Goal: Task Accomplishment & Management: Use online tool/utility

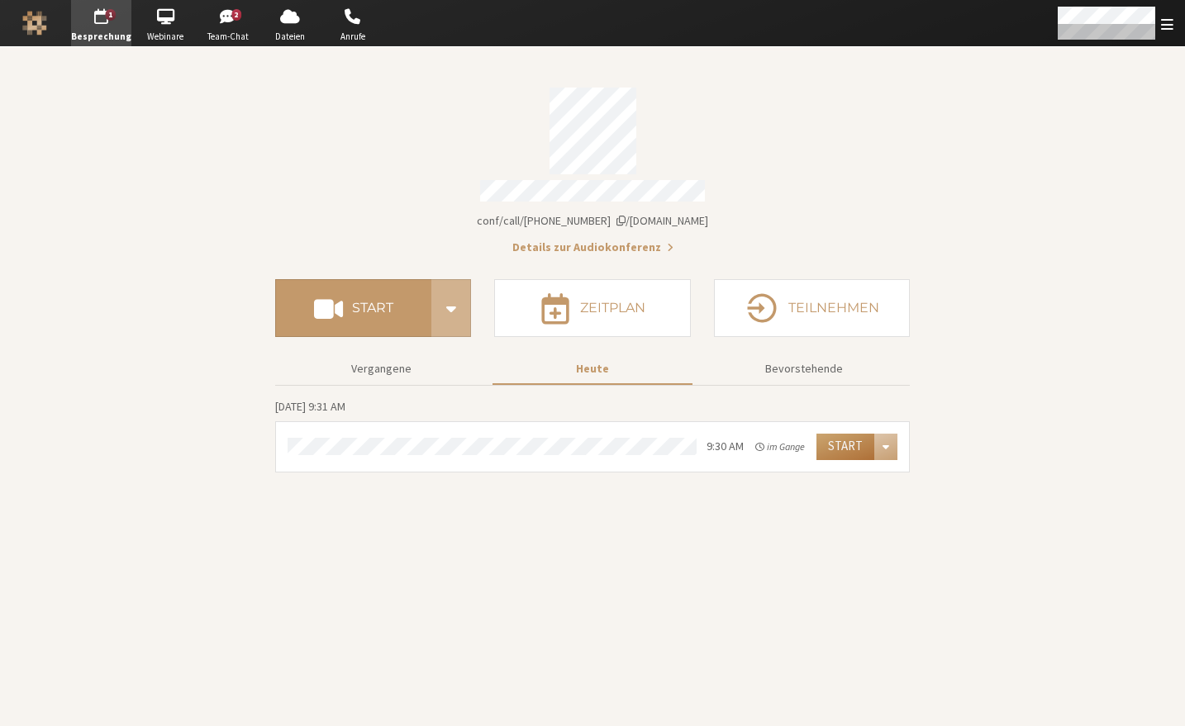
click at [845, 435] on button "Start" at bounding box center [846, 447] width 58 height 26
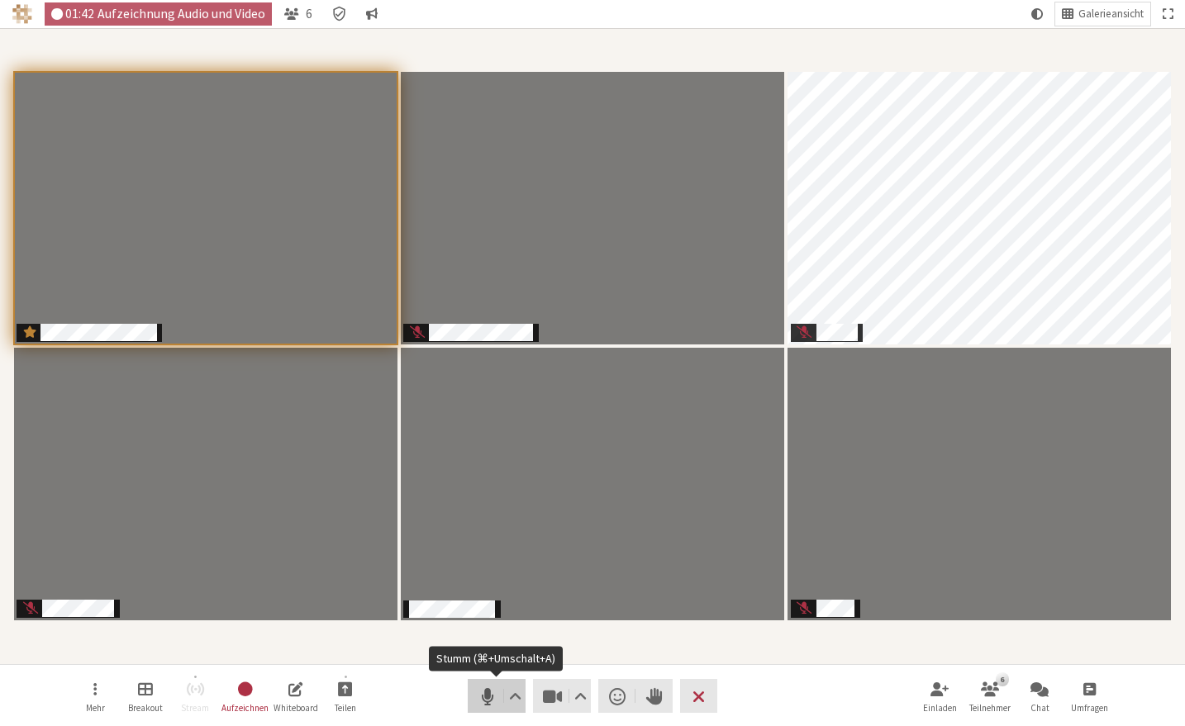
click at [487, 690] on span "Stumm (⌘+Umschalt+A)" at bounding box center [487, 696] width 23 height 23
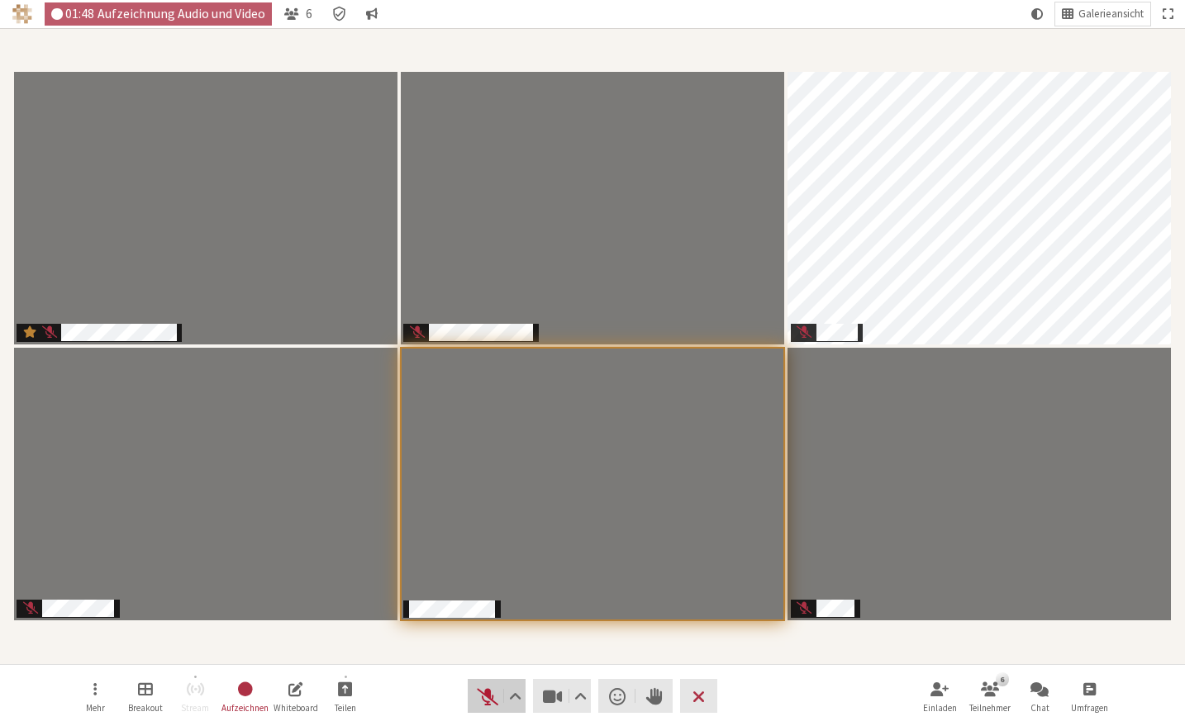
click at [492, 692] on span "Stummschaltung aufheben (⌘+Umschalt+A)" at bounding box center [487, 696] width 23 height 23
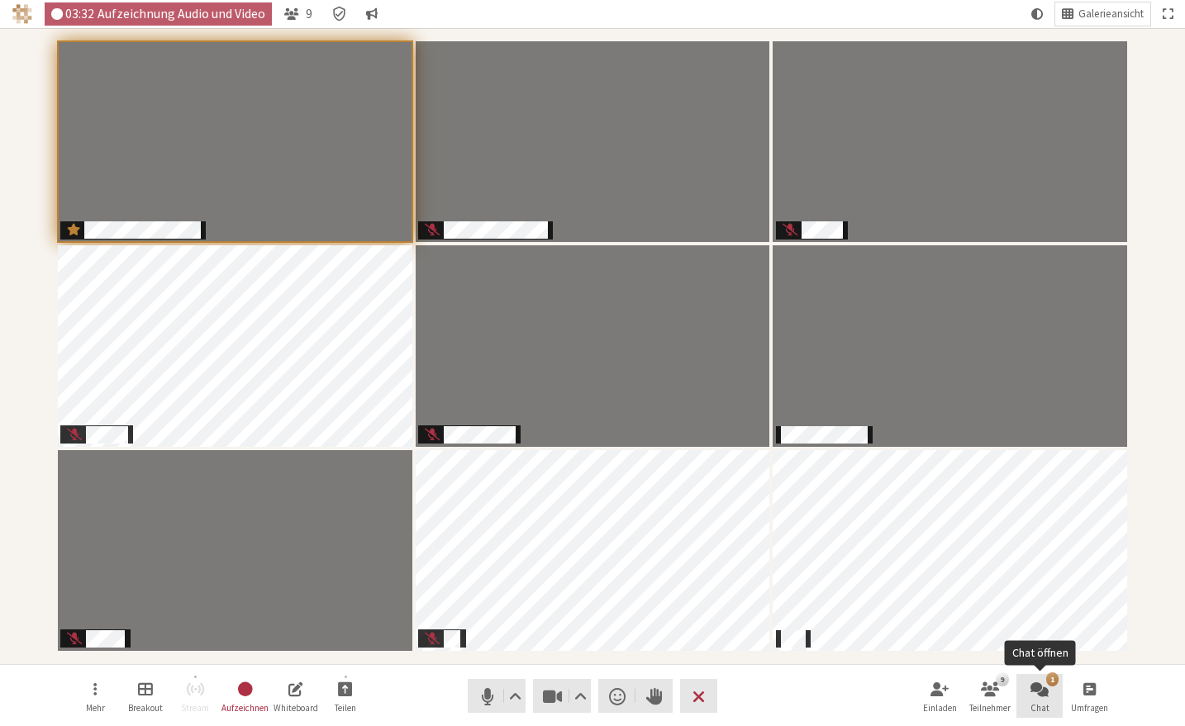
click at [1031, 698] on span "Chat öffnen" at bounding box center [1040, 688] width 18 height 19
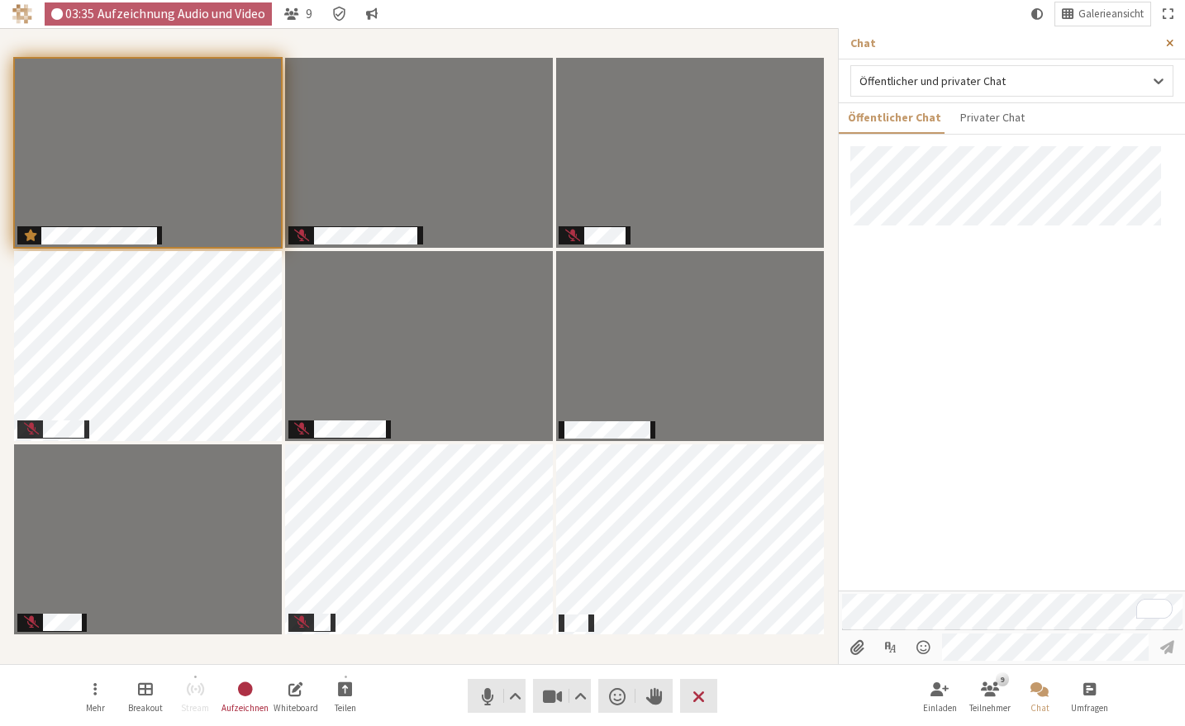
click at [1169, 49] on button "Seitenleiste schließen" at bounding box center [1170, 43] width 31 height 31
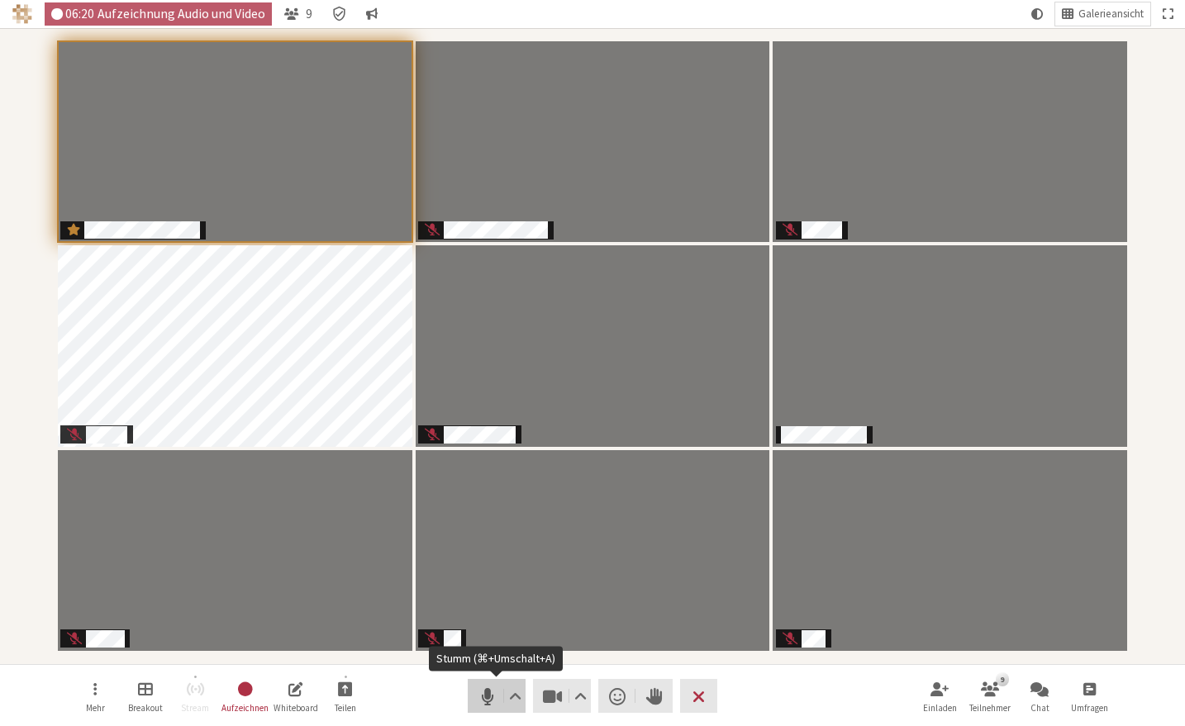
click at [488, 701] on span "Stumm (⌘+Umschalt+A)" at bounding box center [487, 696] width 23 height 23
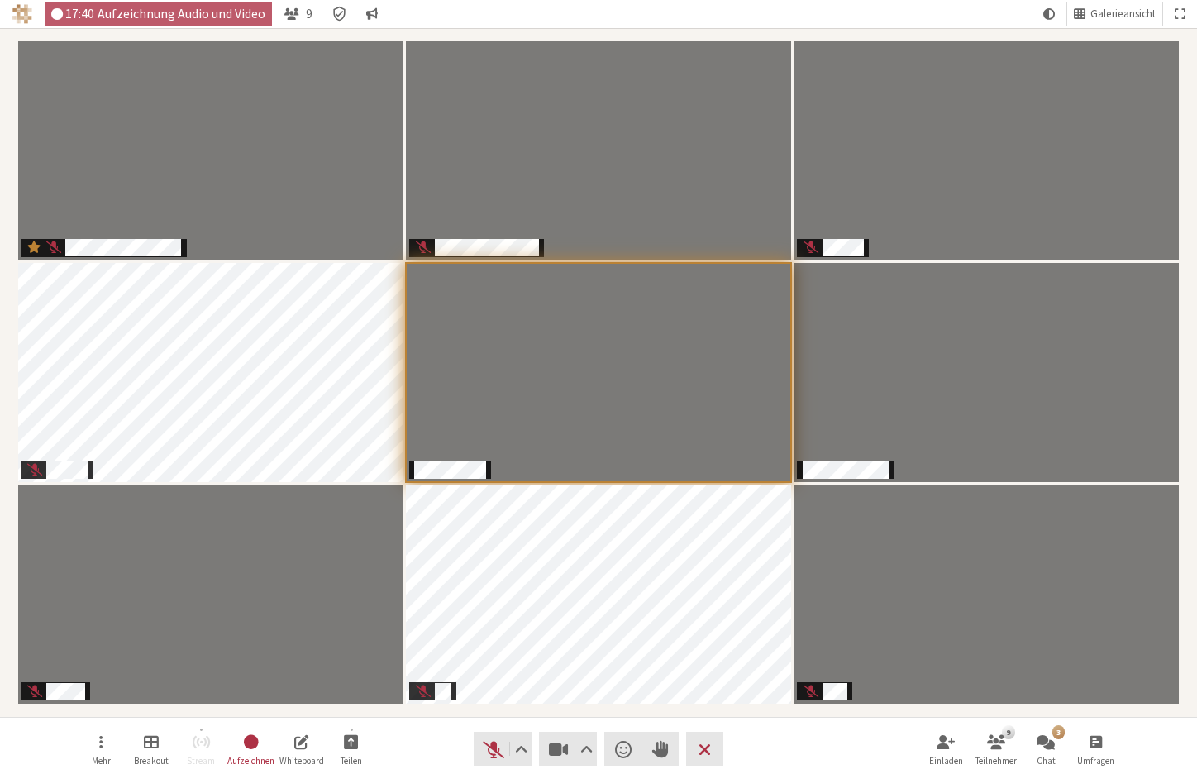
click at [1069, 726] on div "Einladen 9 Teilnehmer 3 Chat Umfragen" at bounding box center [1020, 748] width 197 height 45
click at [1041, 726] on span "Chat öffnen" at bounding box center [1045, 740] width 18 height 19
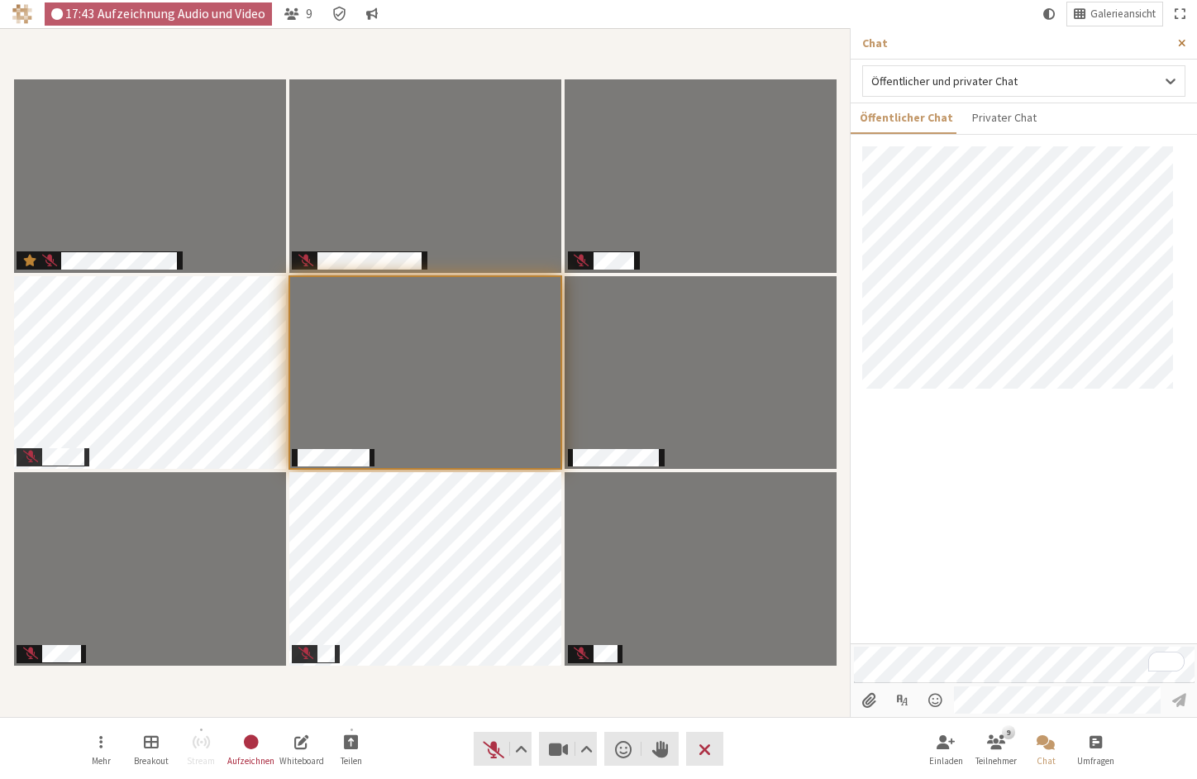
click at [1183, 42] on span "Seitenleiste schließen" at bounding box center [1181, 43] width 7 height 12
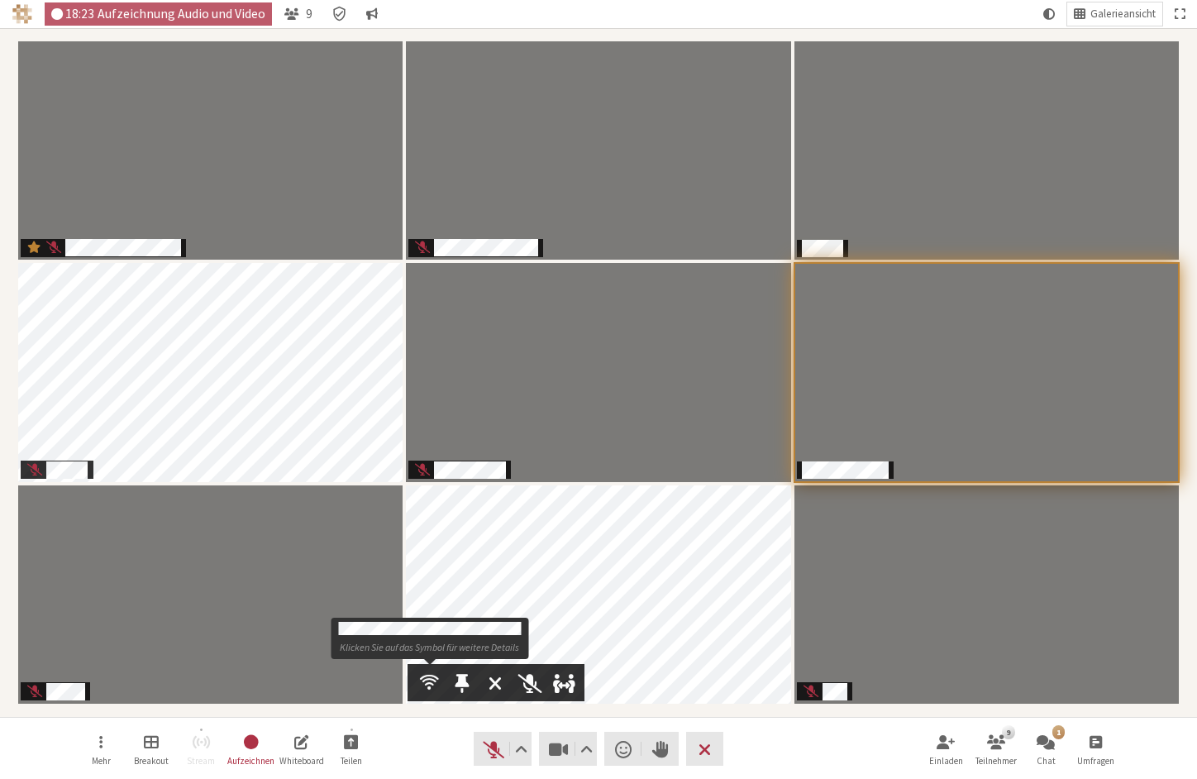
click at [430, 679] on span "Teilnehmer" at bounding box center [429, 681] width 19 height 21
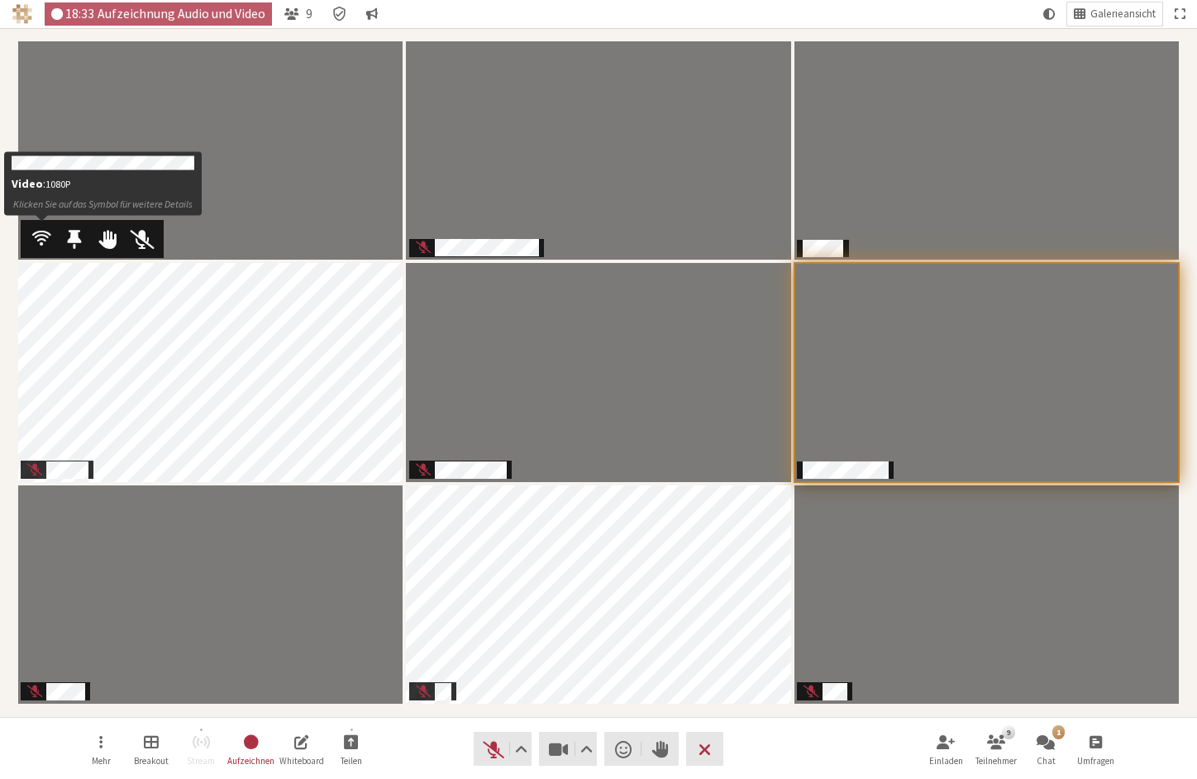
click at [45, 228] on span "Teilnehmer" at bounding box center [41, 237] width 19 height 21
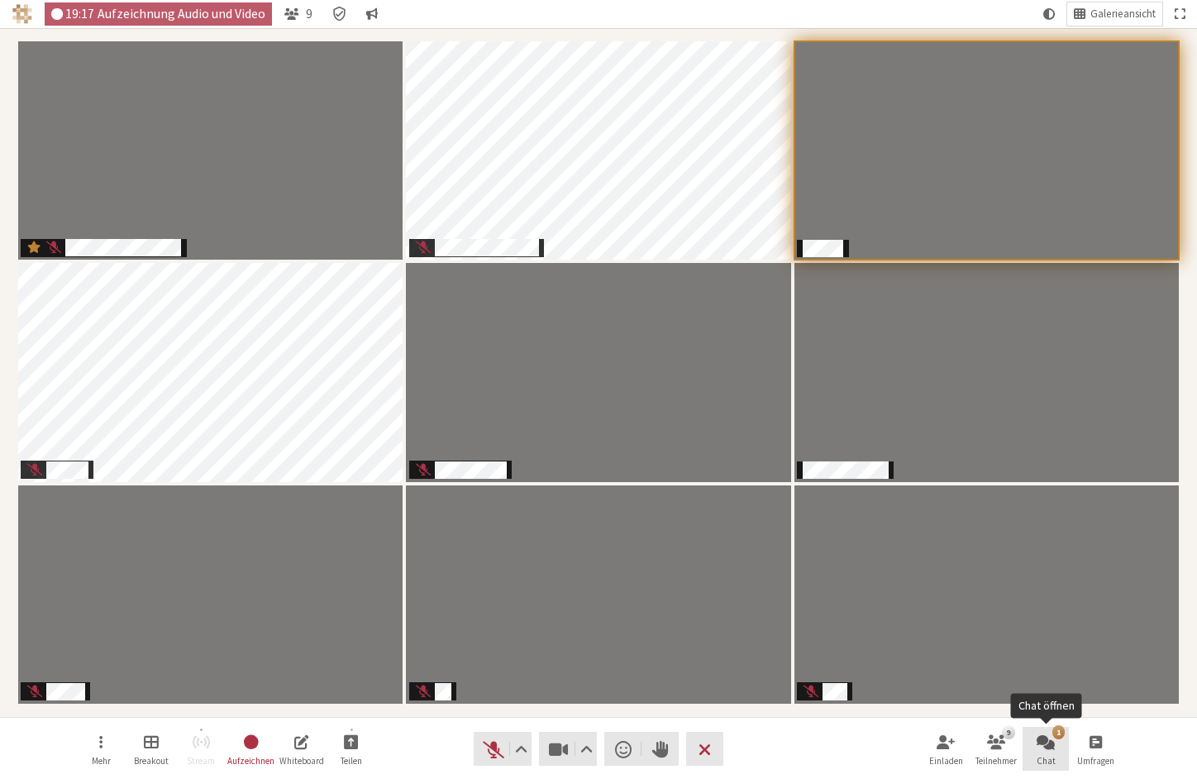
click at [1043, 726] on span "Chat öffnen" at bounding box center [1045, 740] width 18 height 19
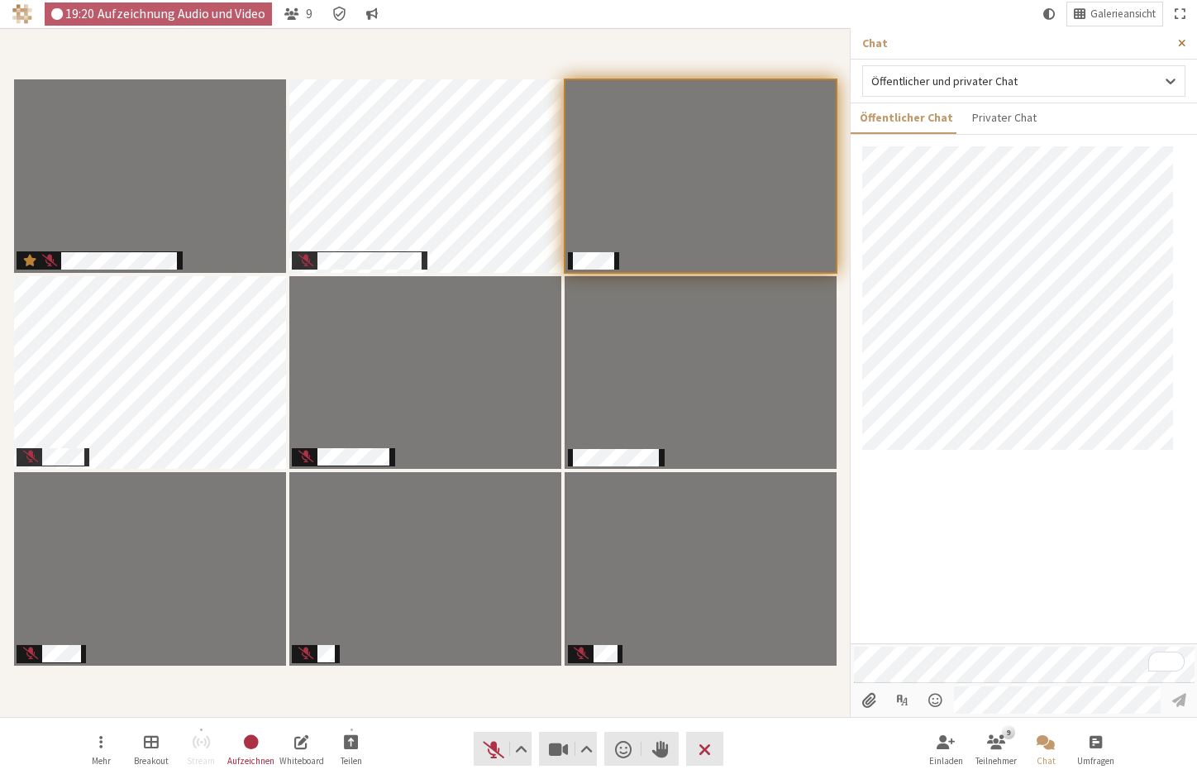
click at [1179, 45] on span "Seitenleiste schließen" at bounding box center [1181, 43] width 7 height 12
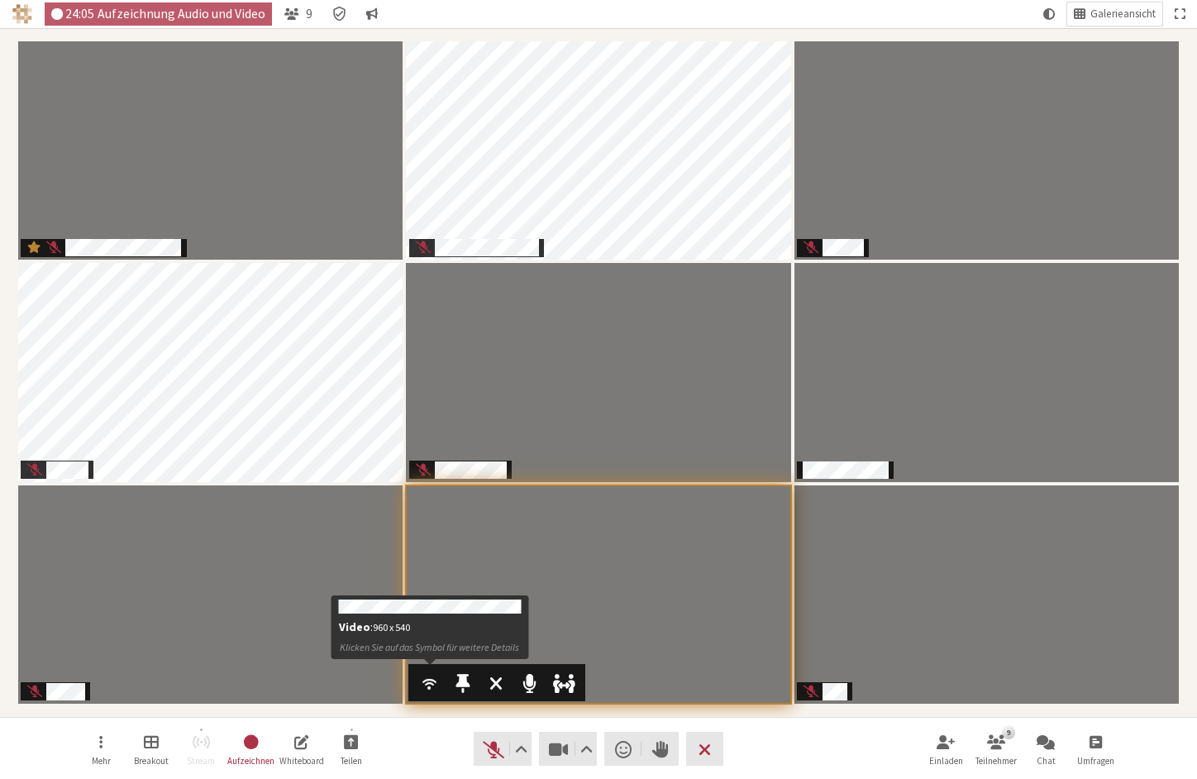
click at [436, 675] on span "Teilnehmer" at bounding box center [429, 681] width 19 height 21
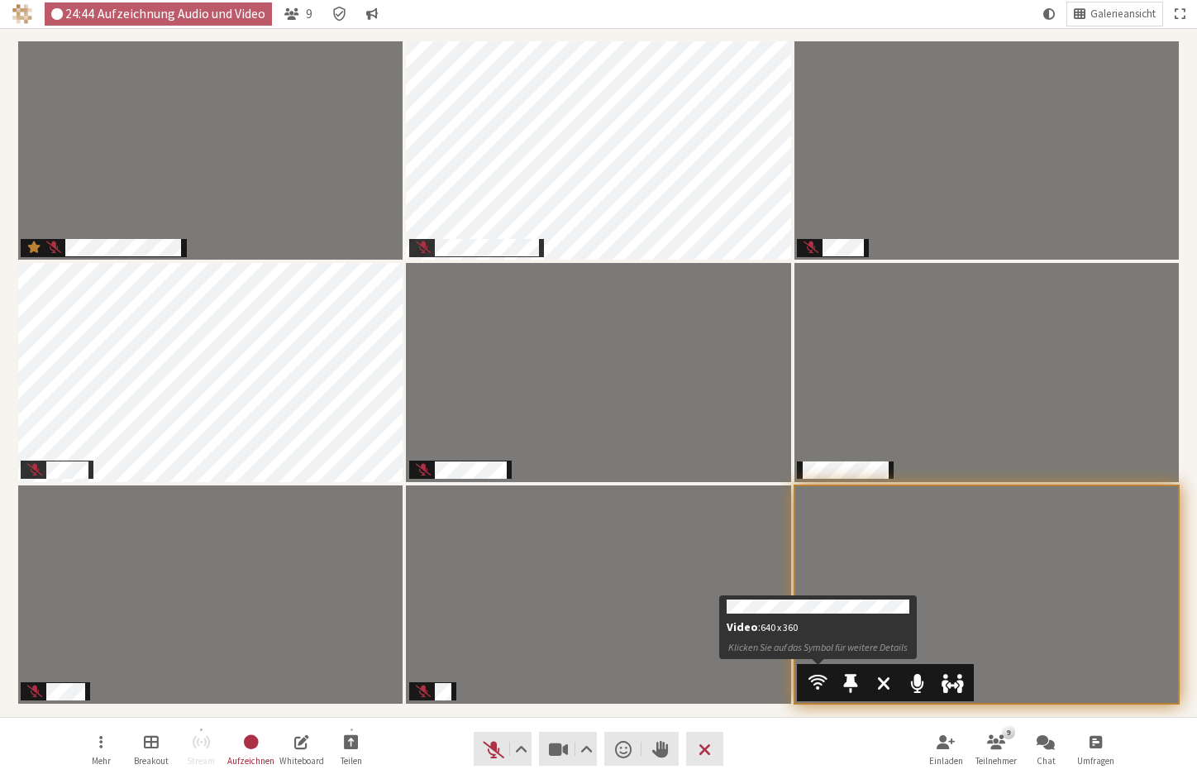
click at [816, 677] on span "Teilnehmer" at bounding box center [817, 681] width 19 height 21
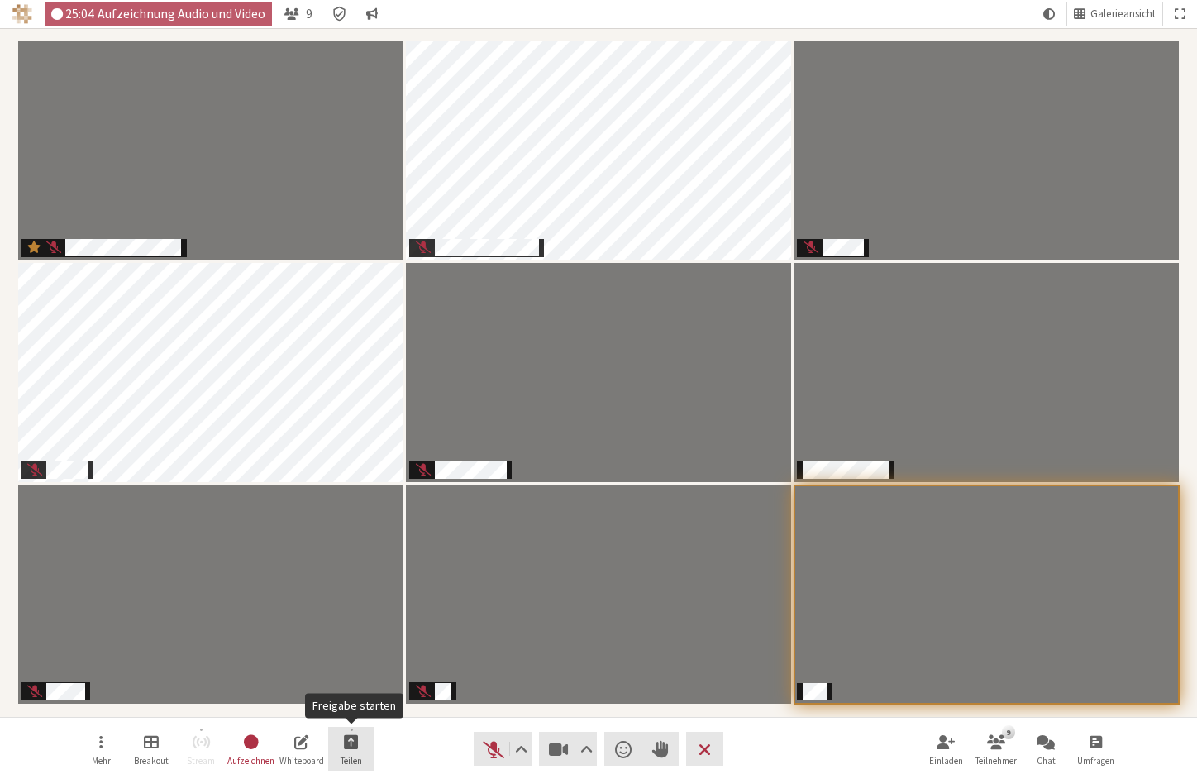
click at [350, 726] on span "Freigabe starten" at bounding box center [351, 740] width 15 height 19
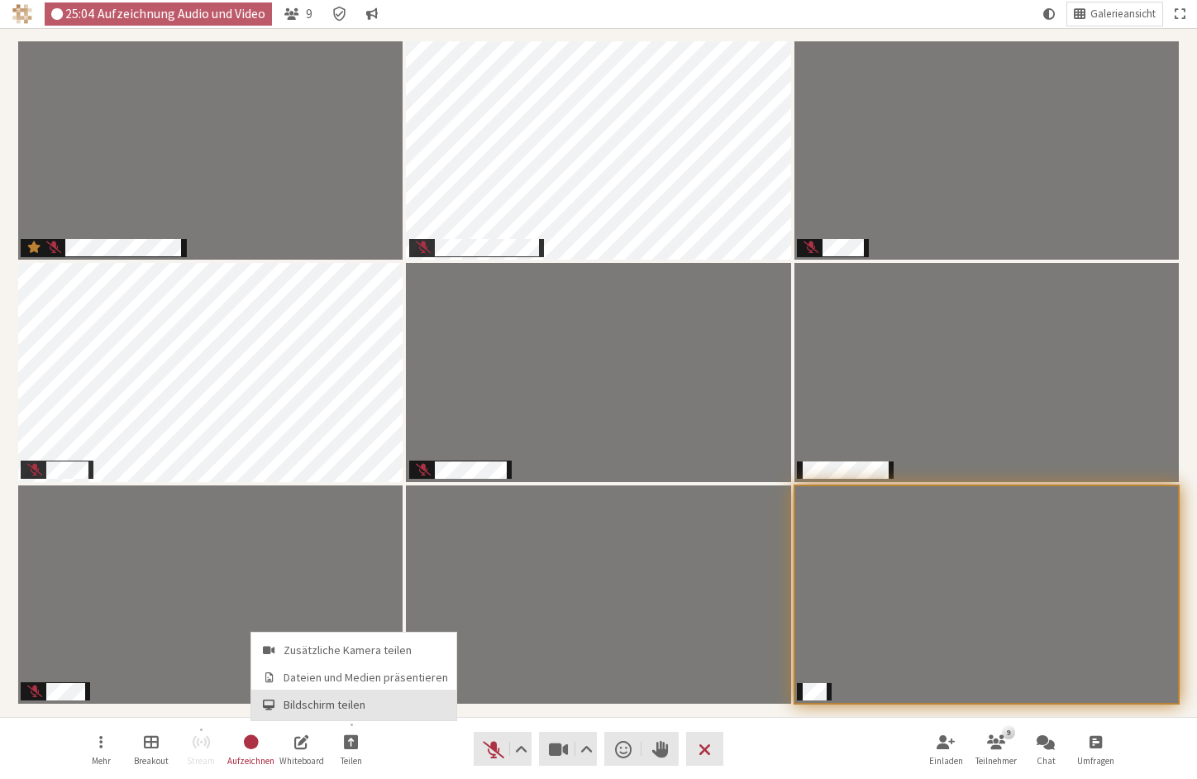
click at [333, 698] on span "Bildschirm teilen" at bounding box center [365, 704] width 164 height 12
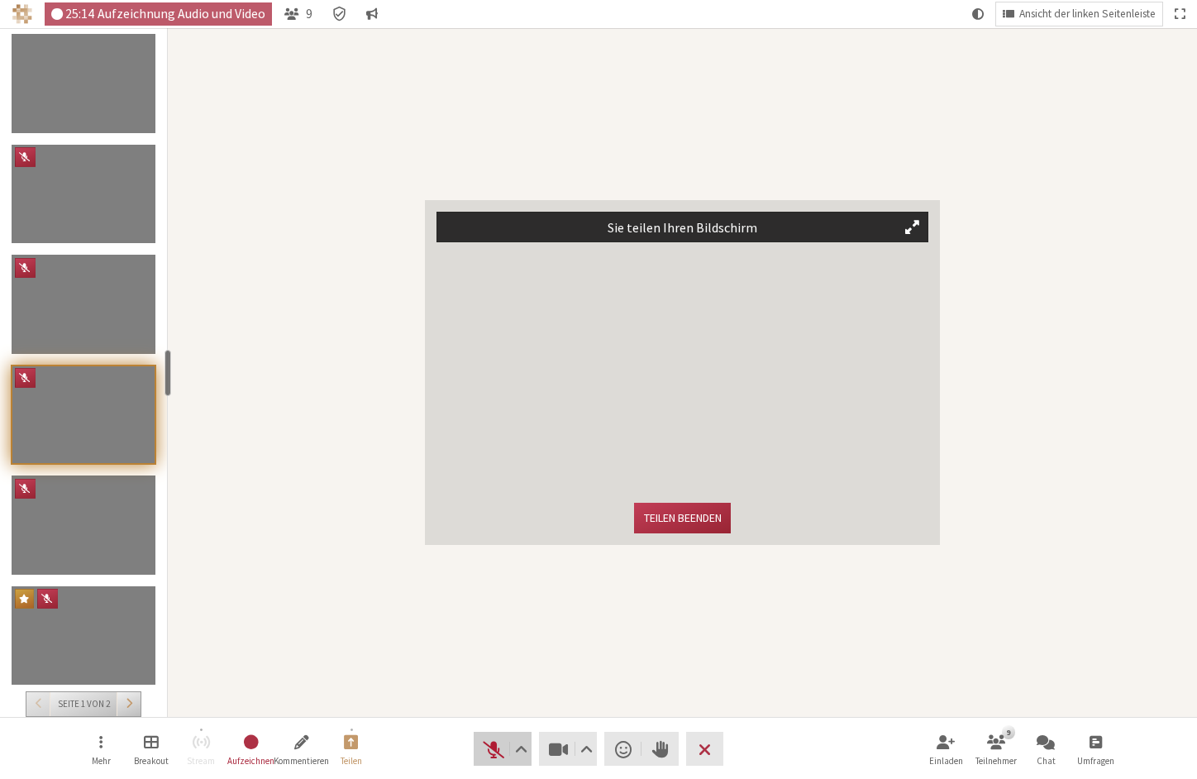
drag, startPoint x: 487, startPoint y: 738, endPoint x: 496, endPoint y: 737, distance: 9.1
click at [488, 726] on span "Stummschaltung aufheben (⌘+Umschalt+A)" at bounding box center [493, 748] width 23 height 23
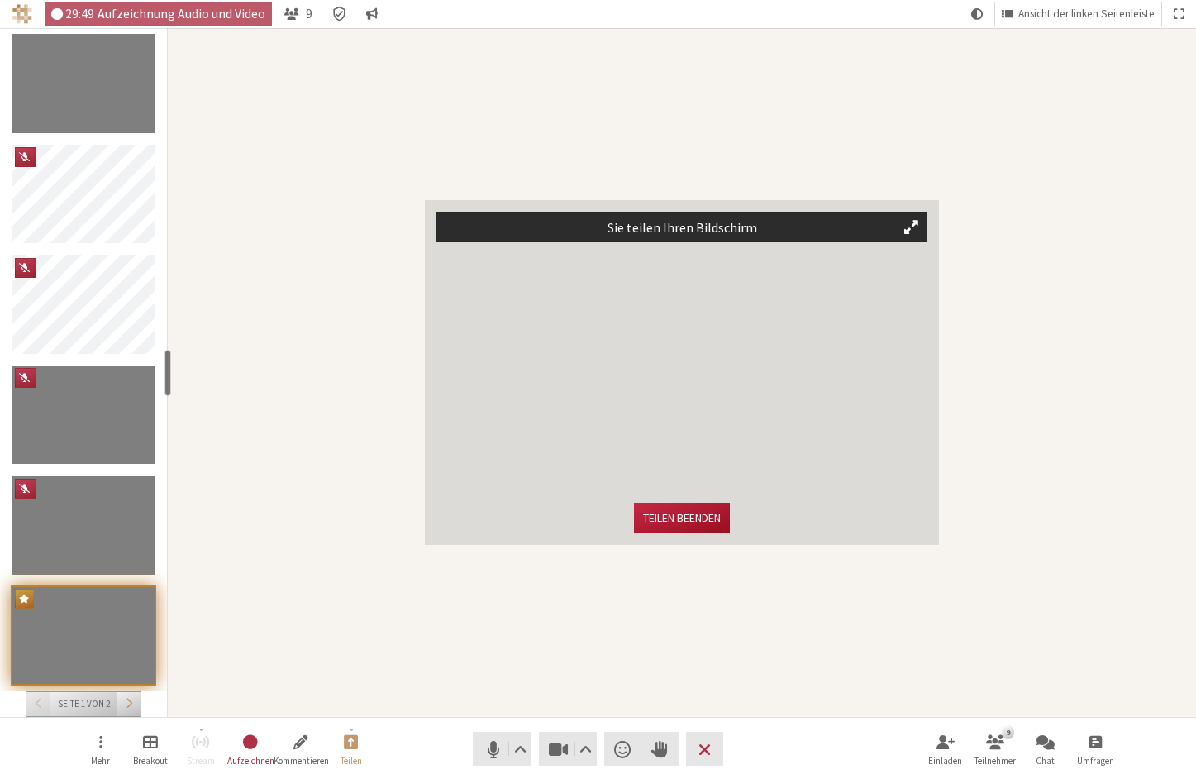
click at [693, 514] on button "Teilen beenden" at bounding box center [682, 517] width 96 height 31
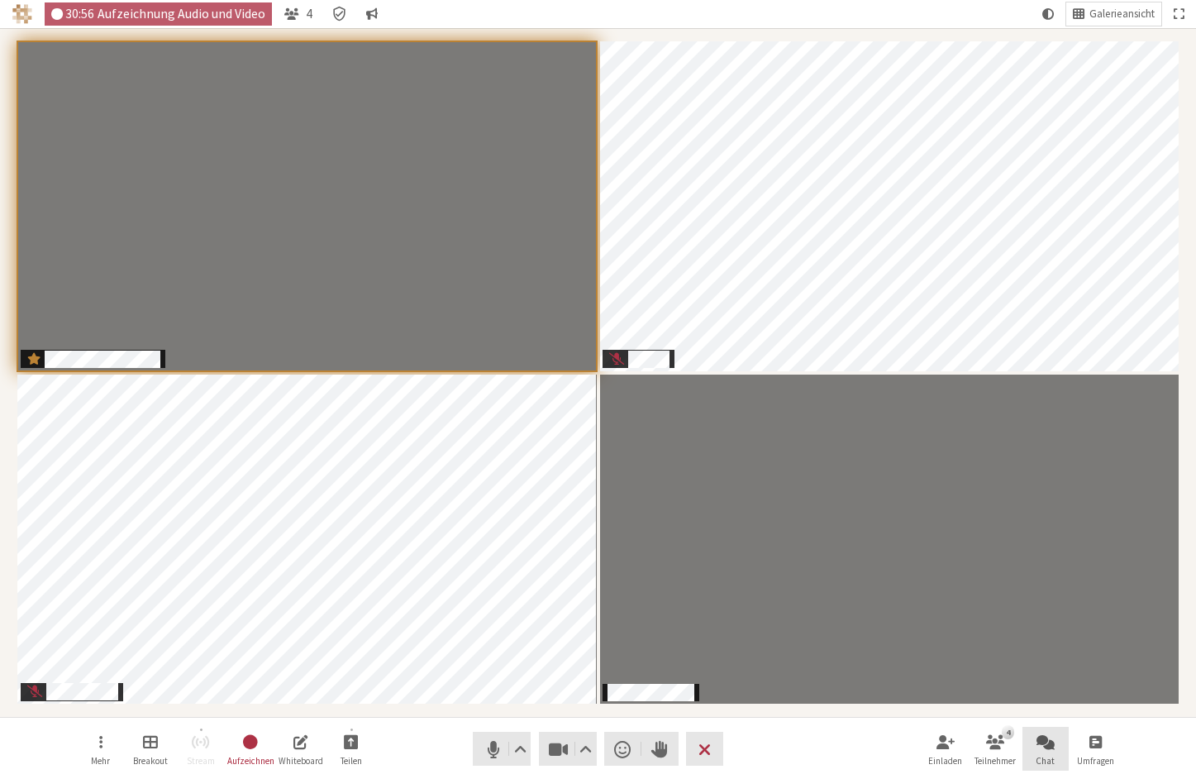
drag, startPoint x: 1053, startPoint y: 753, endPoint x: 1055, endPoint y: 735, distance: 18.4
click at [1054, 726] on button "Chat" at bounding box center [1045, 748] width 46 height 45
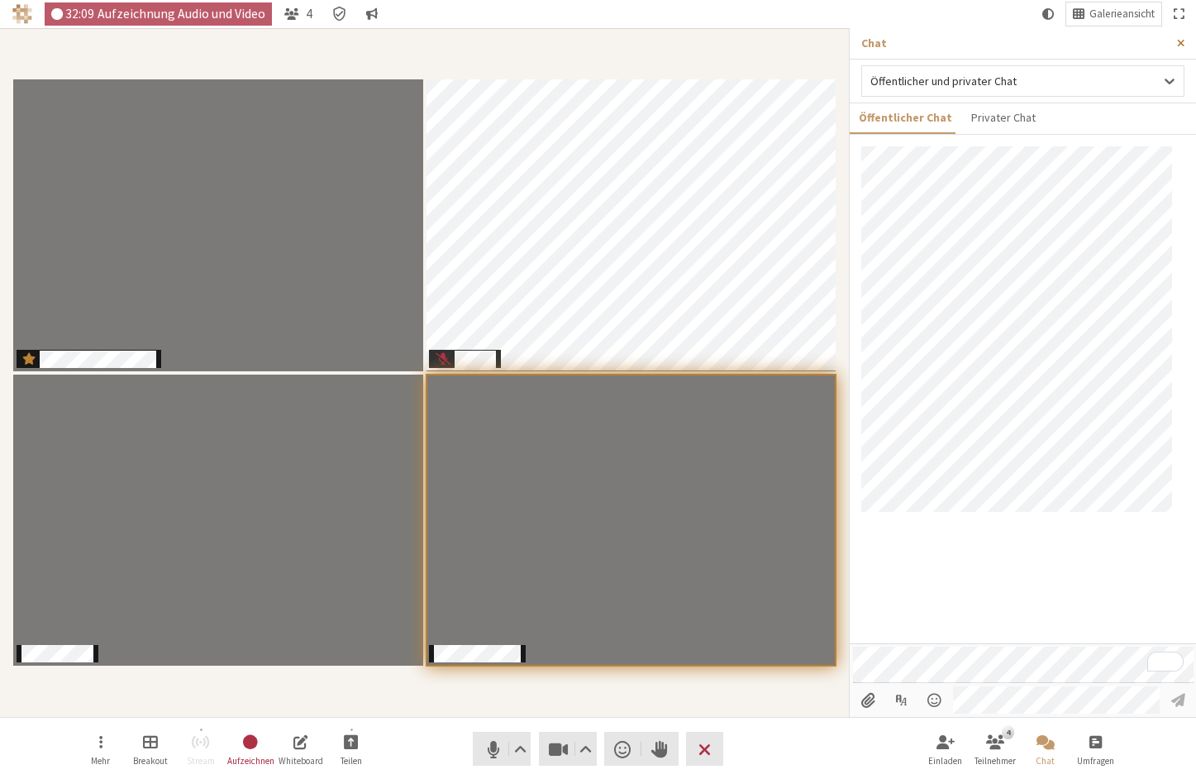
click at [1184, 40] on button "Seitenleiste schließen" at bounding box center [1180, 43] width 31 height 31
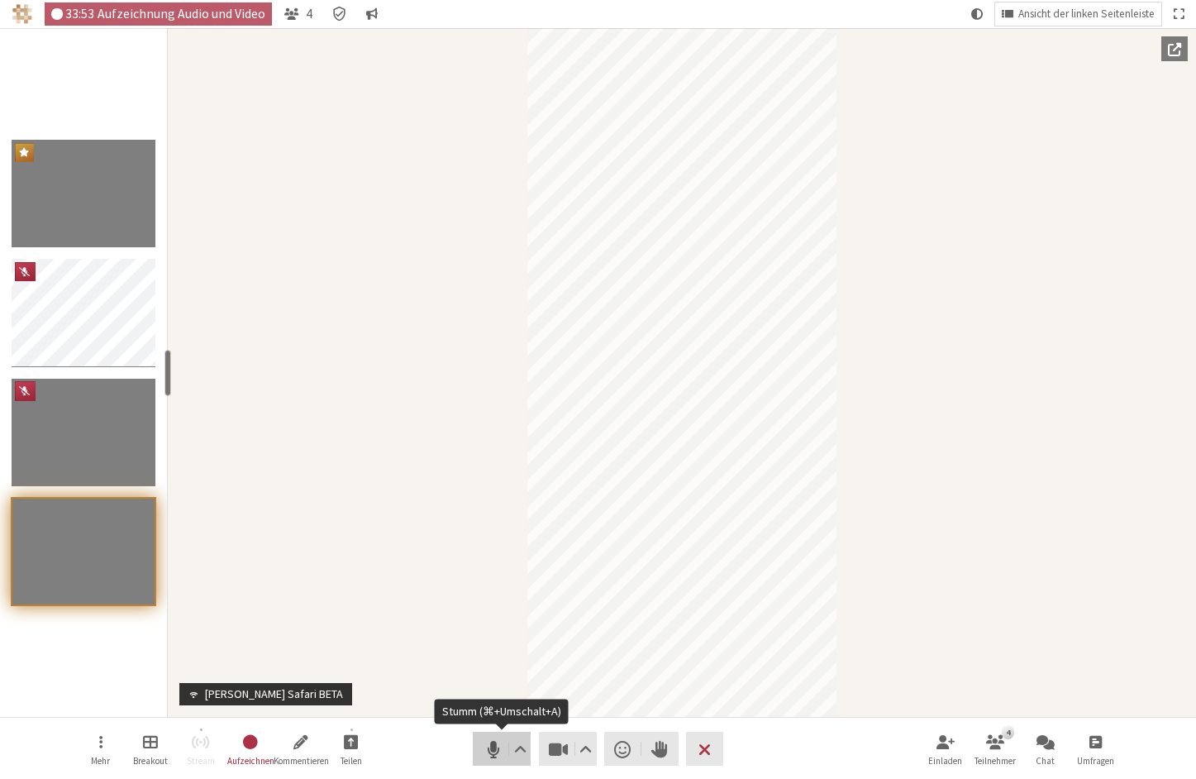
click at [488, 726] on span "Stumm (⌘+Umschalt+A)" at bounding box center [492, 748] width 23 height 23
click at [485, 726] on span "Stummschaltung aufheben (⌘+Umschalt+A)" at bounding box center [492, 748] width 23 height 23
click at [498, 726] on span "Stumm (⌘+Umschalt+A)" at bounding box center [492, 748] width 23 height 23
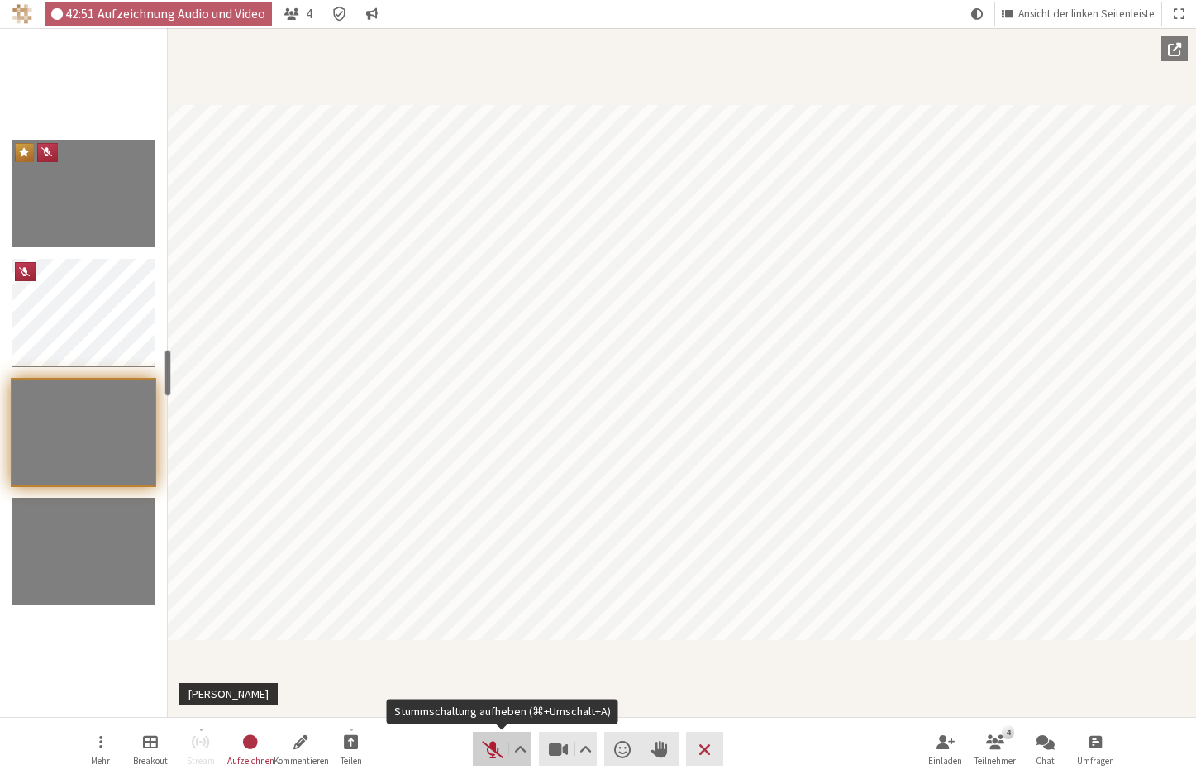
click at [490, 726] on span "Stummschaltung aufheben (⌘+Umschalt+A)" at bounding box center [492, 748] width 23 height 23
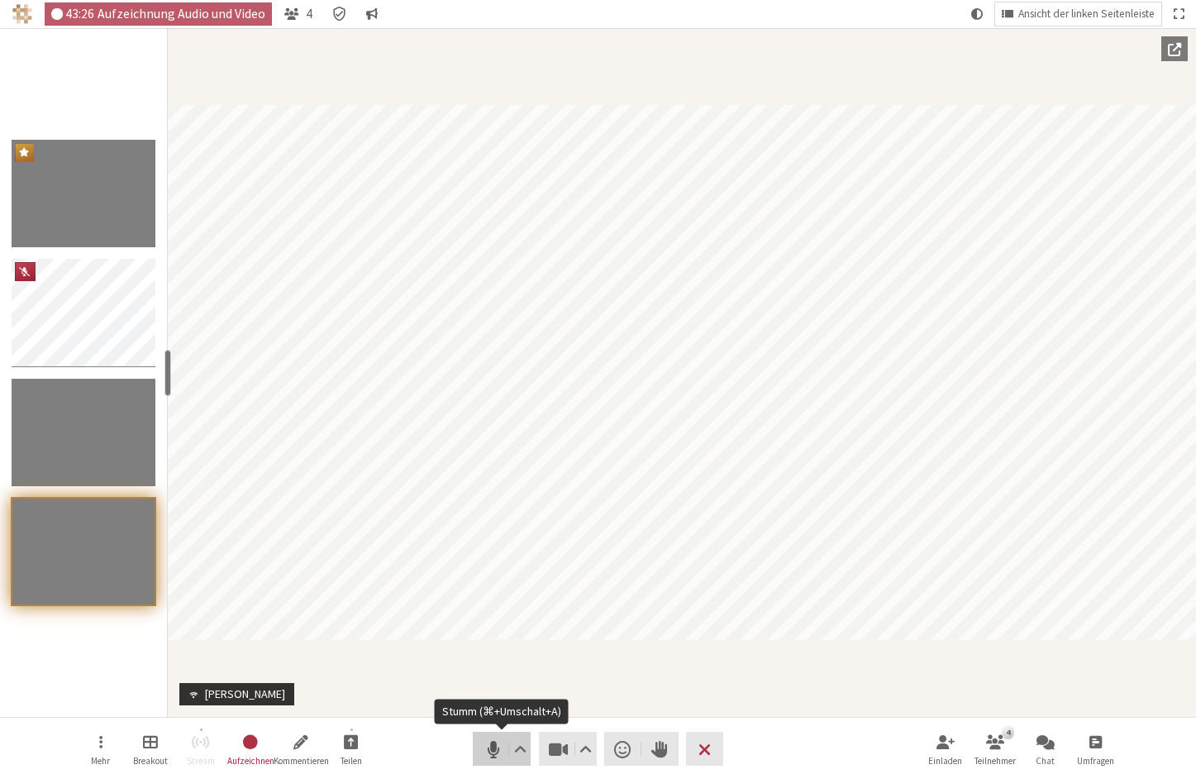
click at [479, 726] on button "Audio" at bounding box center [502, 748] width 58 height 34
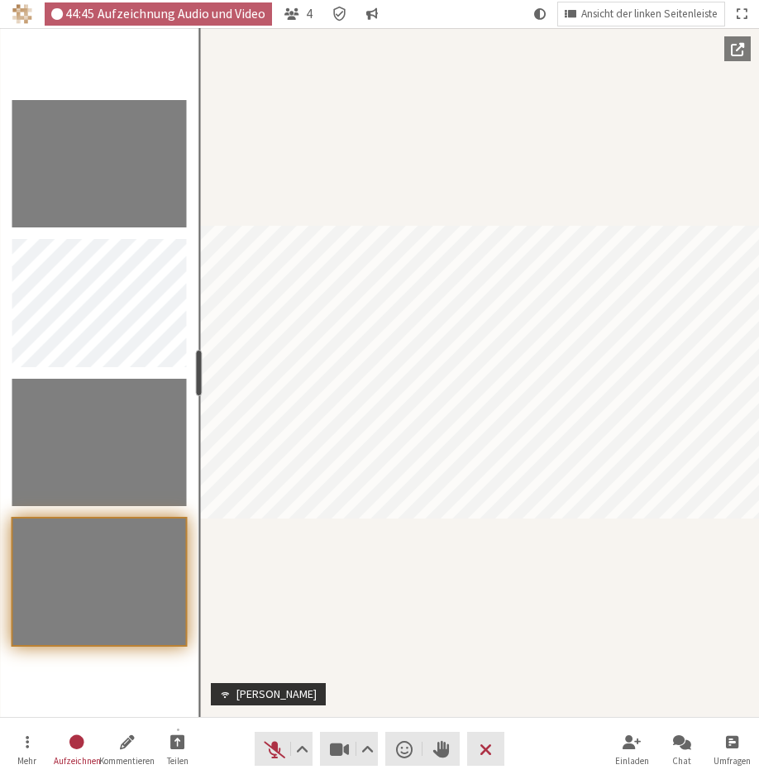
drag, startPoint x: 167, startPoint y: 366, endPoint x: 196, endPoint y: 367, distance: 28.9
click at [196, 367] on div "resize" at bounding box center [199, 373] width 7 height 46
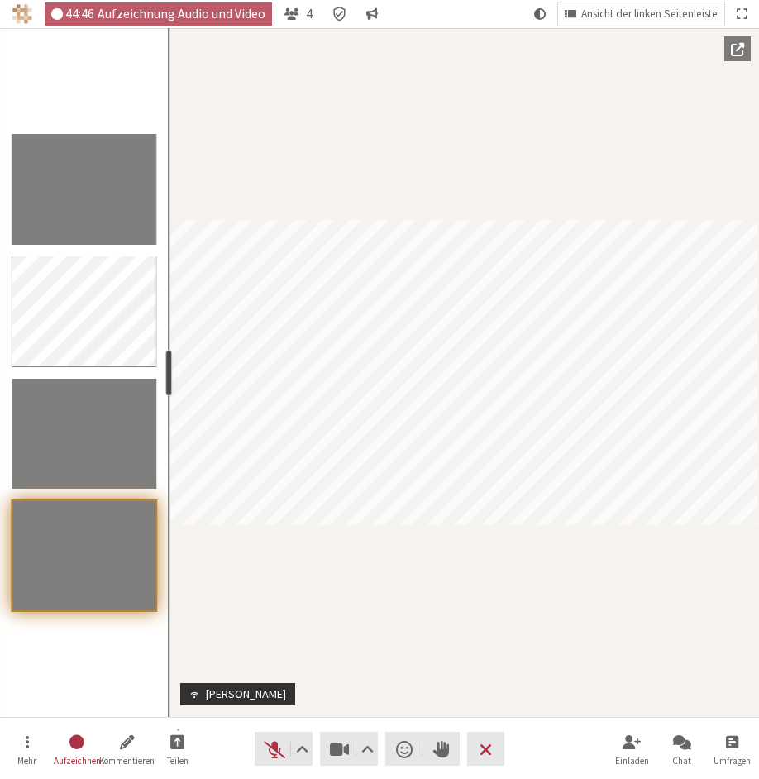
drag, startPoint x: 196, startPoint y: 367, endPoint x: 164, endPoint y: 369, distance: 32.3
click at [164, 369] on section "resize" at bounding box center [84, 372] width 169 height 688
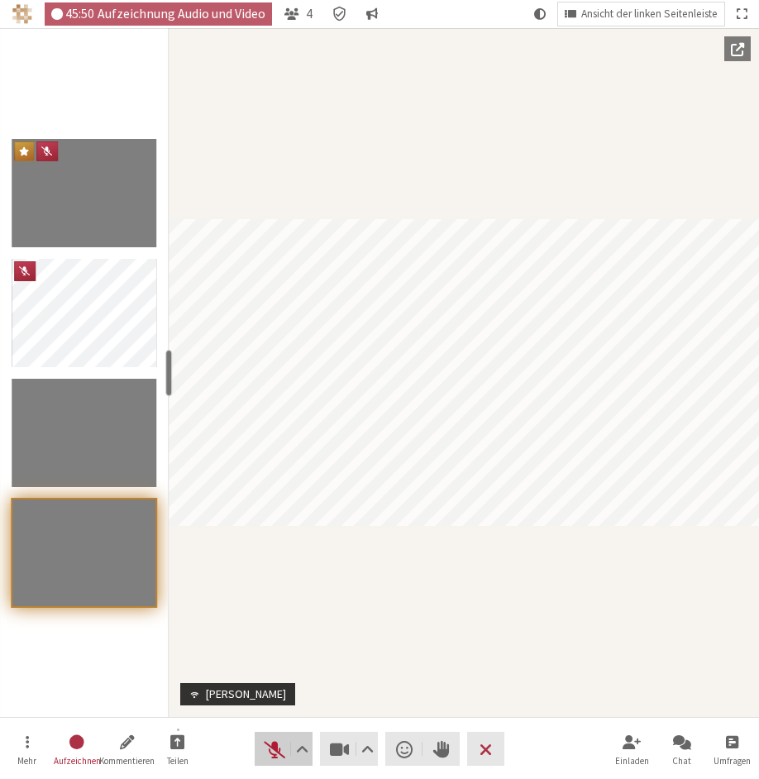
click at [263, 726] on span "Stummschaltung aufheben (⌘+Umschalt+A)" at bounding box center [274, 748] width 23 height 23
click at [265, 726] on span "Stumm (⌘+Umschalt+A)" at bounding box center [274, 748] width 23 height 23
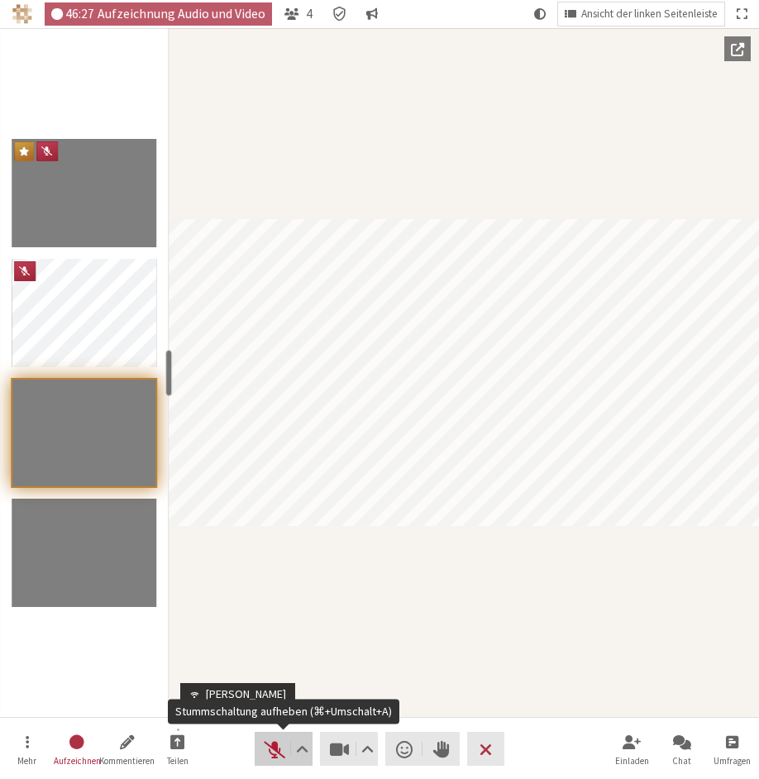
click at [275, 726] on span "Stummschaltung aufheben (⌘+Umschalt+A)" at bounding box center [274, 748] width 23 height 23
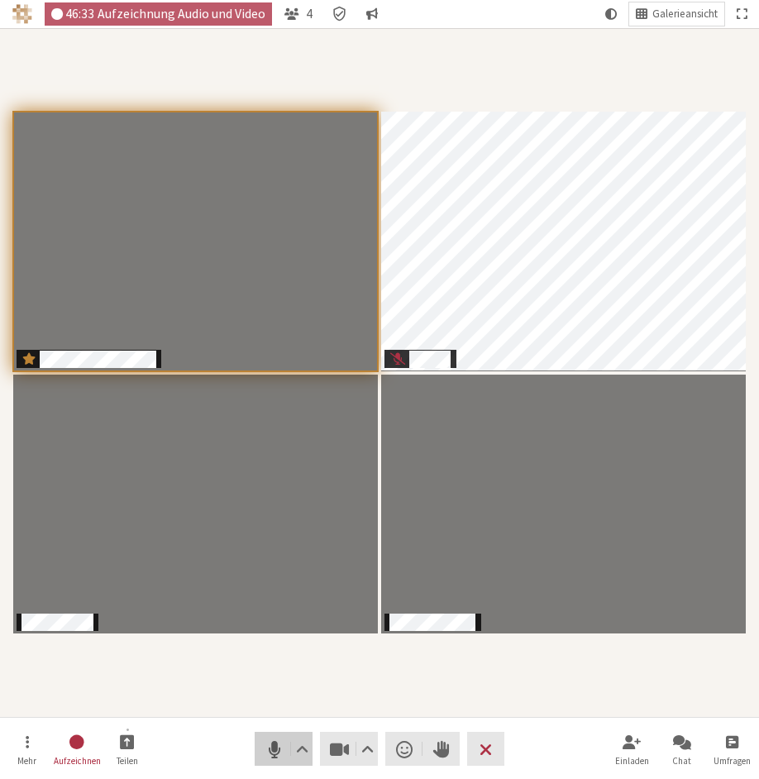
click at [279, 726] on span "Stumm (⌘+Umschalt+A)" at bounding box center [274, 748] width 23 height 23
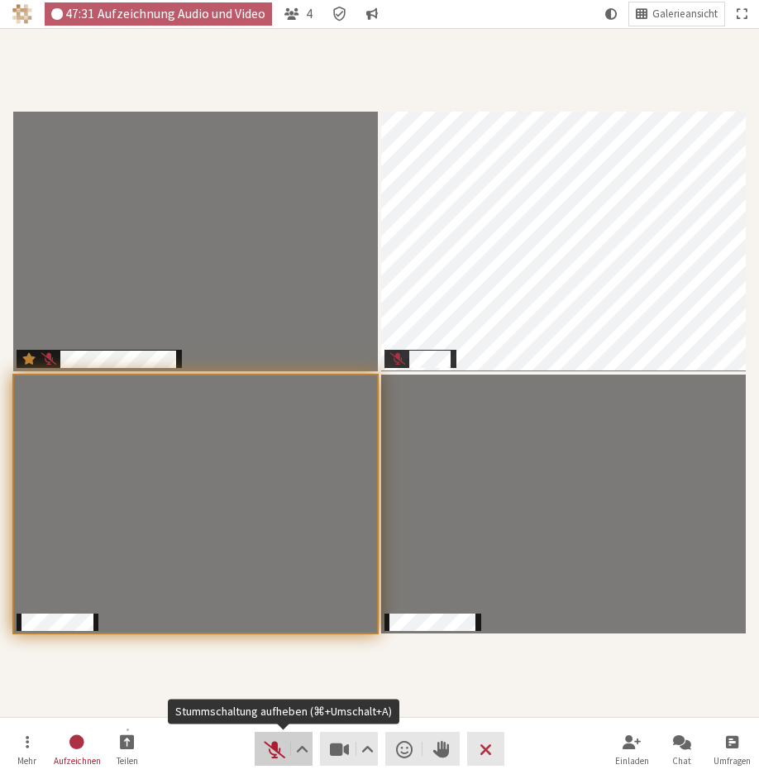
click at [278, 726] on span "Stummschaltung aufheben (⌘+Umschalt+A)" at bounding box center [274, 748] width 23 height 23
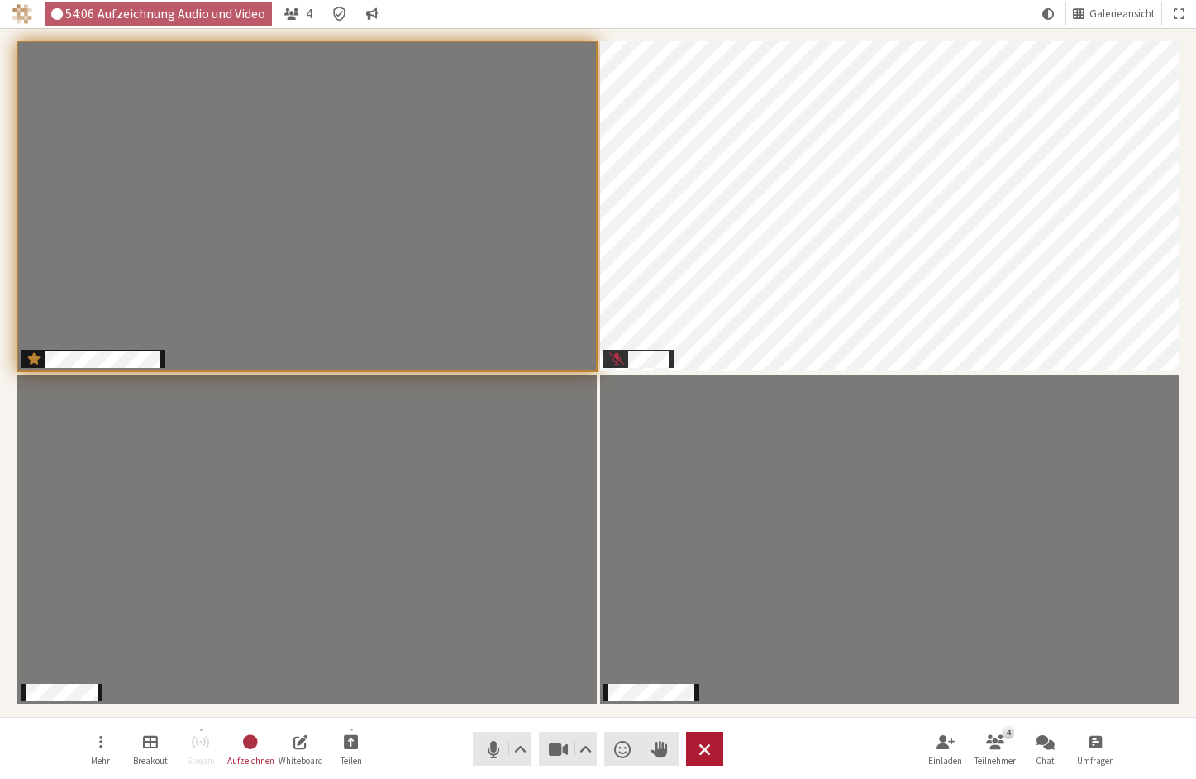
click at [708, 726] on span "Besprechung beenden oder verlassen" at bounding box center [704, 748] width 12 height 23
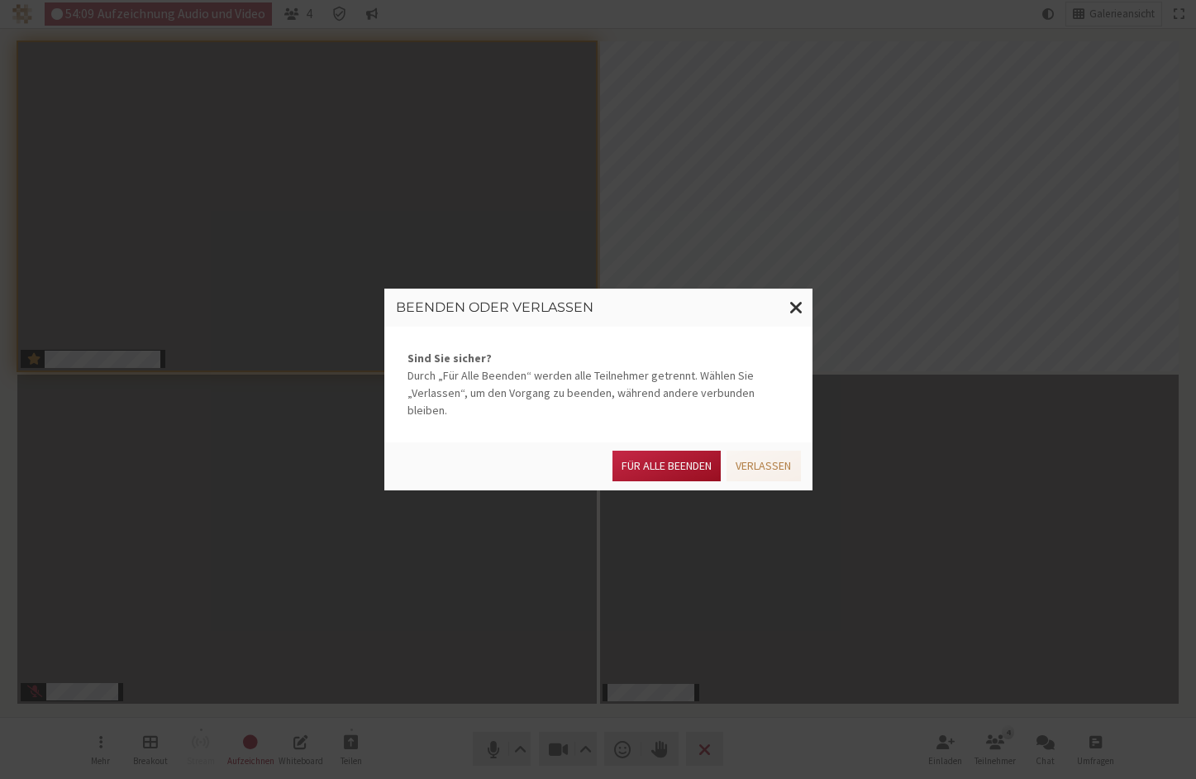
click at [674, 454] on button "Für alle Beenden" at bounding box center [666, 465] width 108 height 31
